Goal: Use online tool/utility: Utilize a website feature to perform a specific function

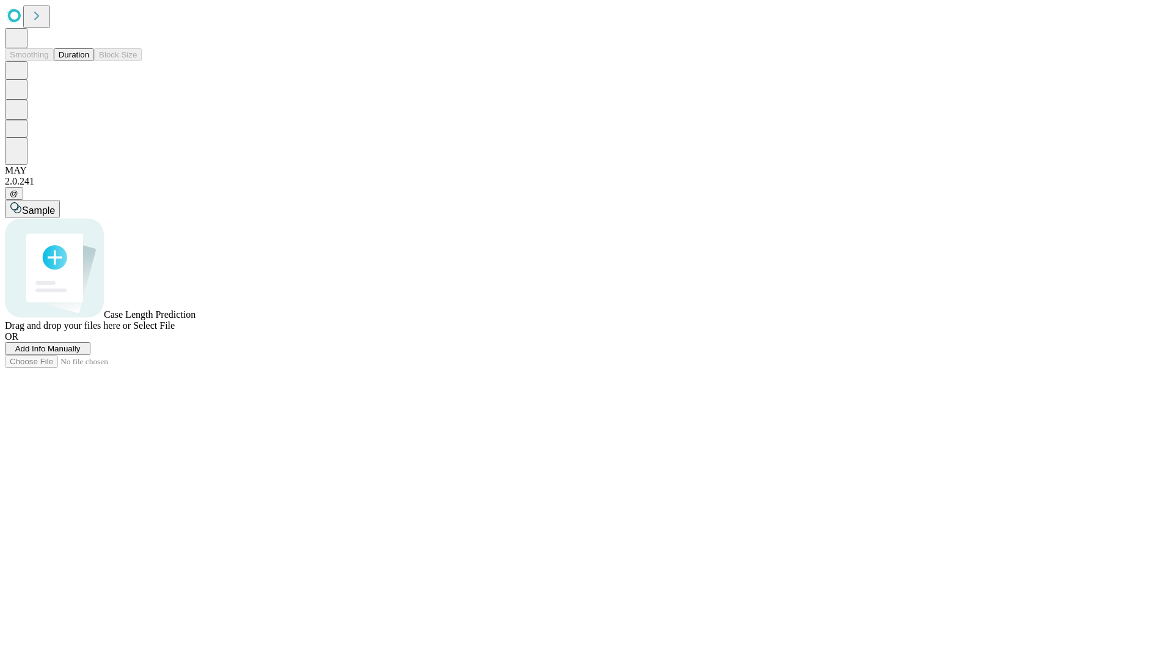
click at [89, 61] on button "Duration" at bounding box center [74, 54] width 40 height 13
click at [81, 353] on span "Add Info Manually" at bounding box center [47, 348] width 65 height 9
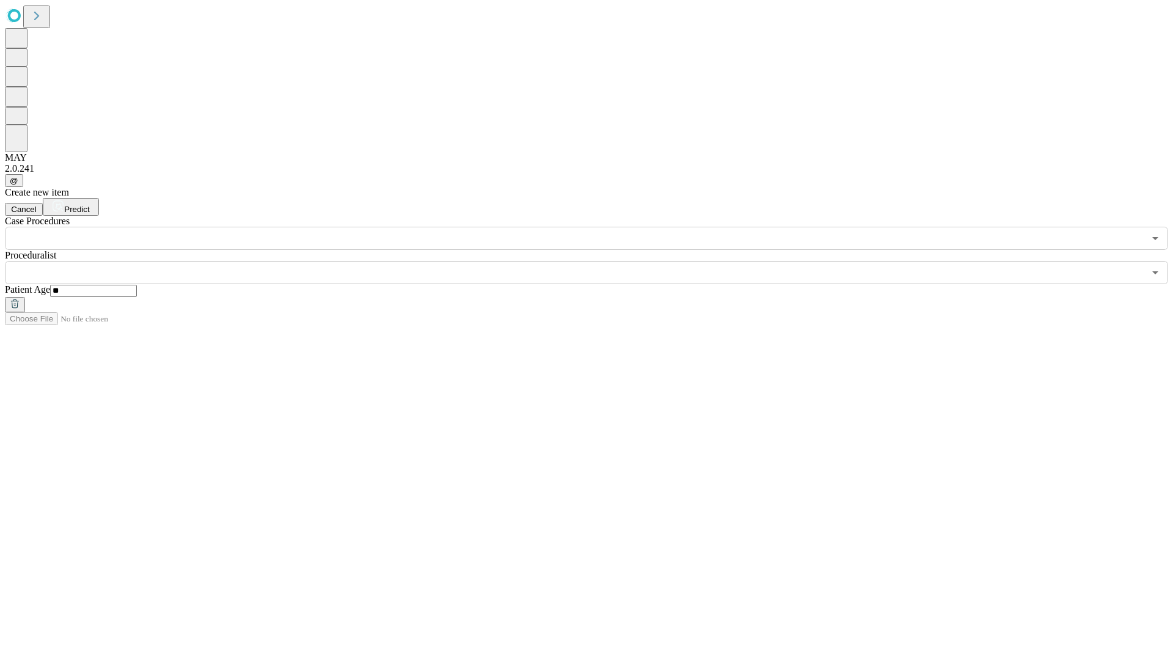
type input "**"
click at [595, 261] on input "text" at bounding box center [575, 272] width 1140 height 23
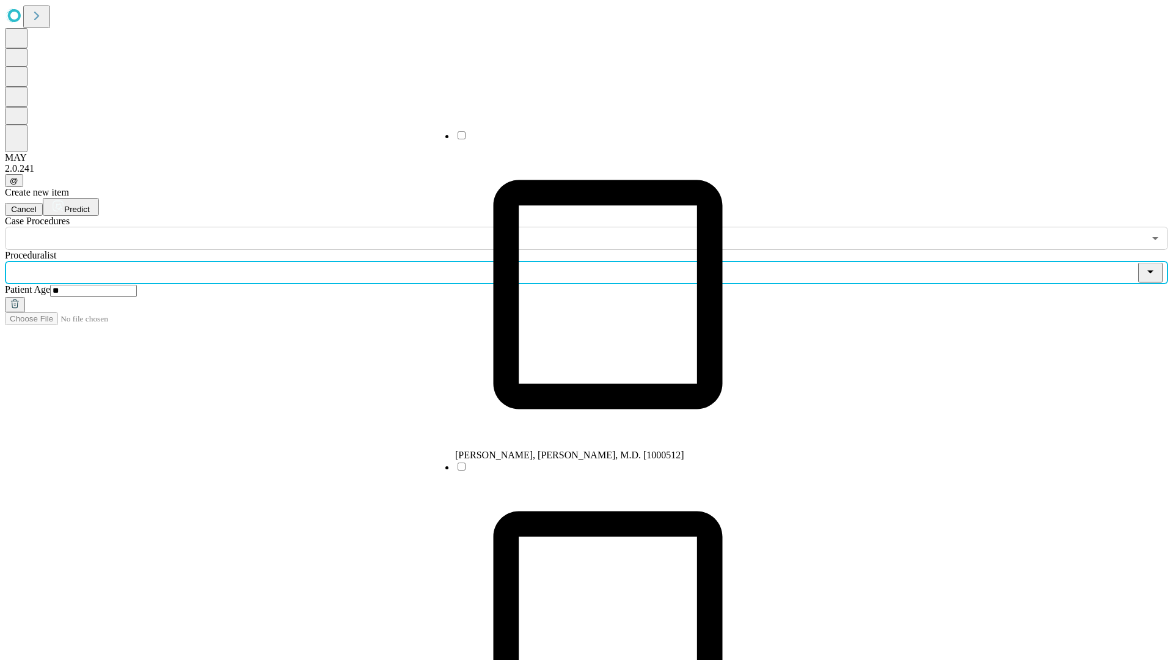
click at [596, 140] on li "[PERSON_NAME], [PERSON_NAME], M.D. [1000512]" at bounding box center [608, 295] width 306 height 331
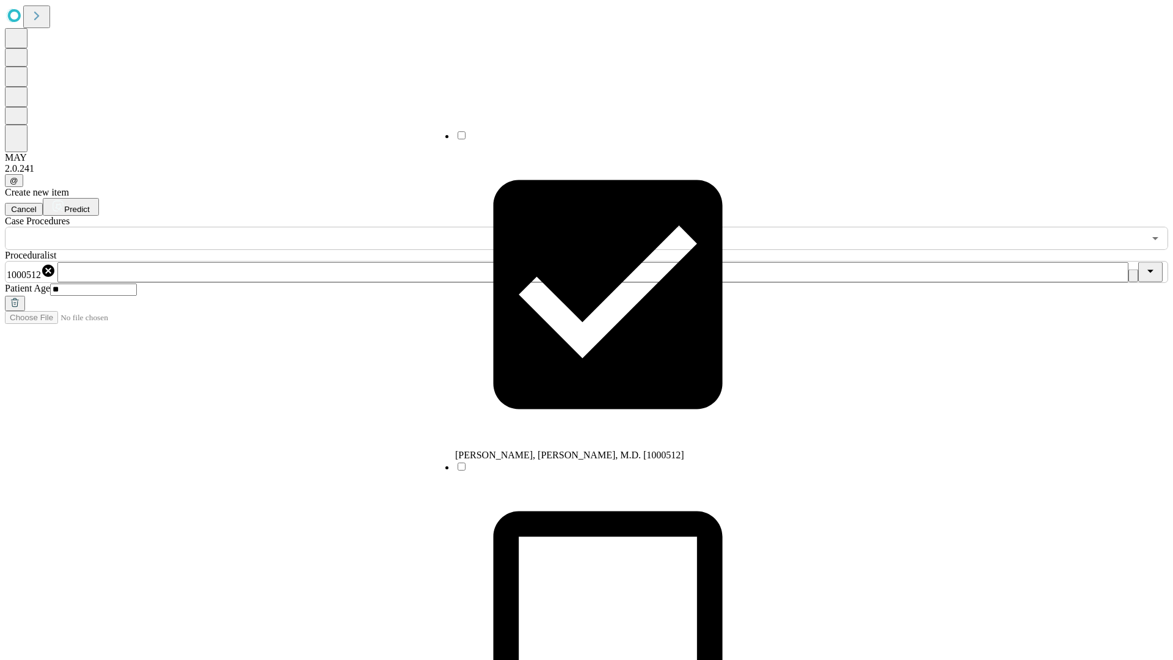
click at [257, 227] on input "text" at bounding box center [575, 238] width 1140 height 23
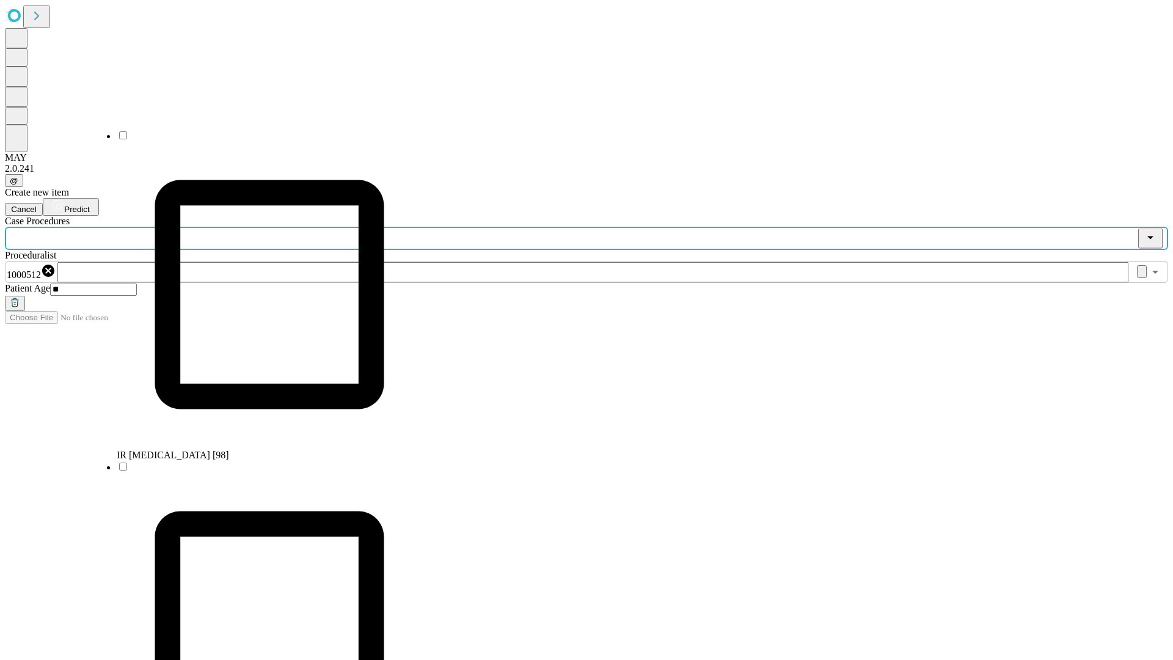
click at [257, 140] on li "IR [MEDICAL_DATA] [98]" at bounding box center [270, 295] width 306 height 331
click at [89, 205] on span "Predict" at bounding box center [76, 209] width 25 height 9
